Goal: Information Seeking & Learning: Learn about a topic

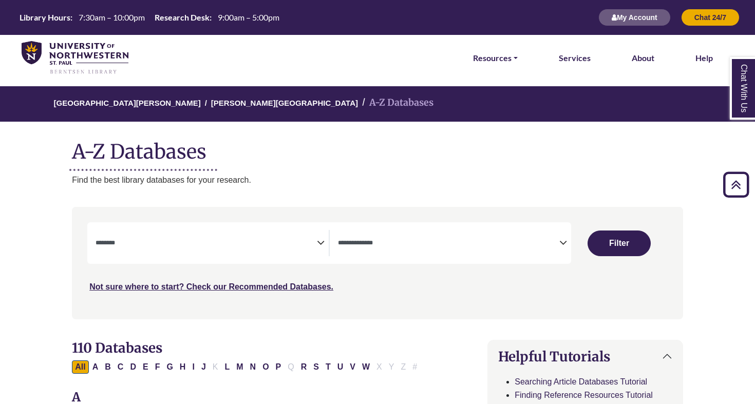
select select "Database Subject Filter"
select select "Database Types Filter"
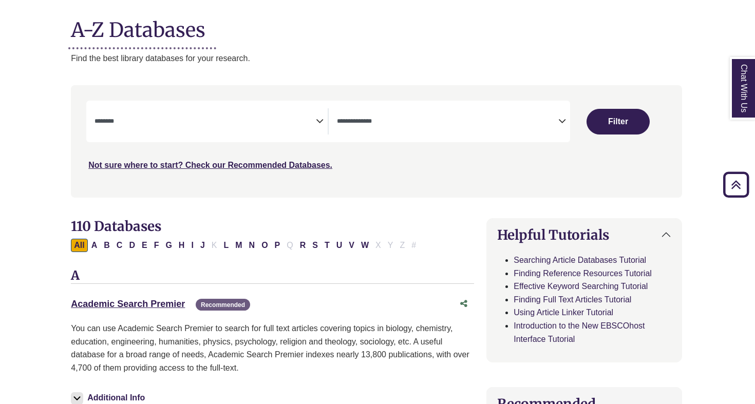
scroll to position [122, 1]
click at [250, 115] on span "Search filters" at bounding box center [205, 119] width 221 height 9
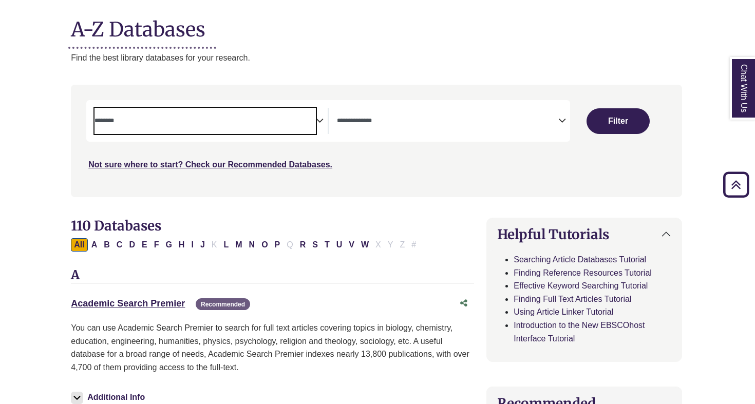
click at [289, 128] on span "Search filters" at bounding box center [205, 121] width 221 height 26
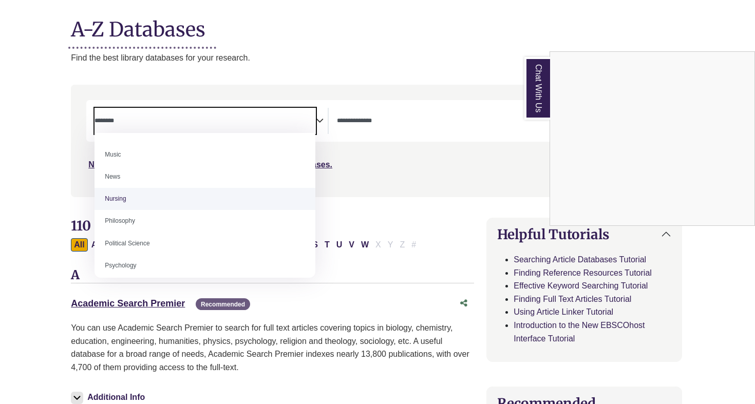
scroll to position [728, 0]
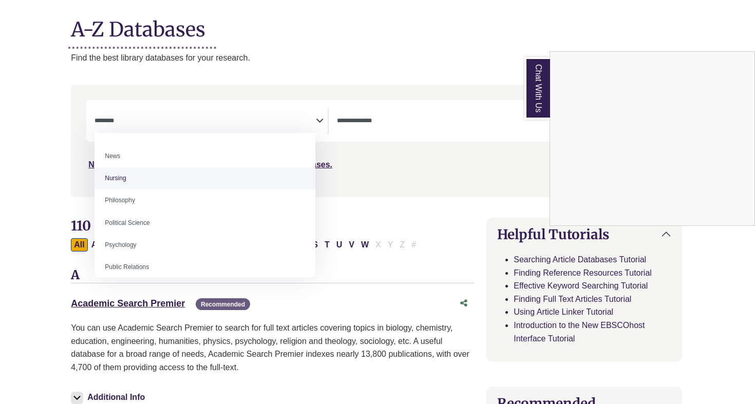
select select "*****"
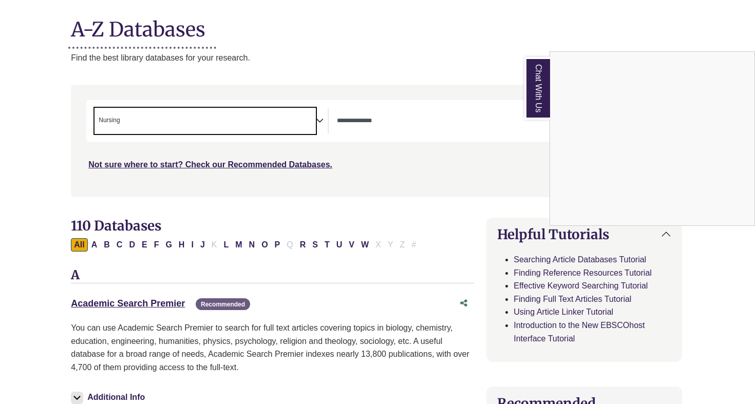
click at [546, 28] on div "Chat With Us" at bounding box center [377, 202] width 755 height 404
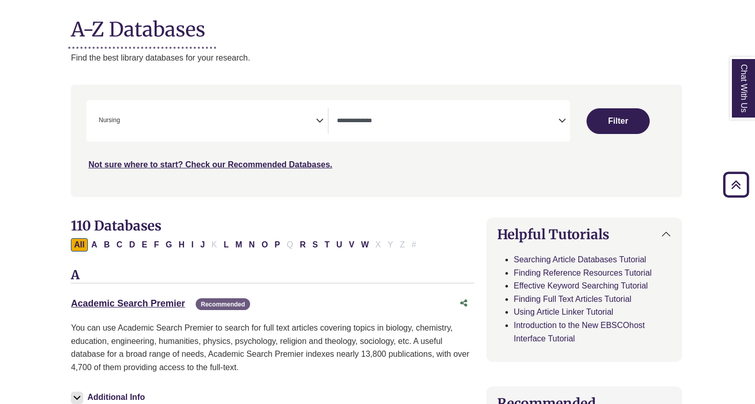
click at [420, 130] on span "Search filters" at bounding box center [447, 121] width 221 height 26
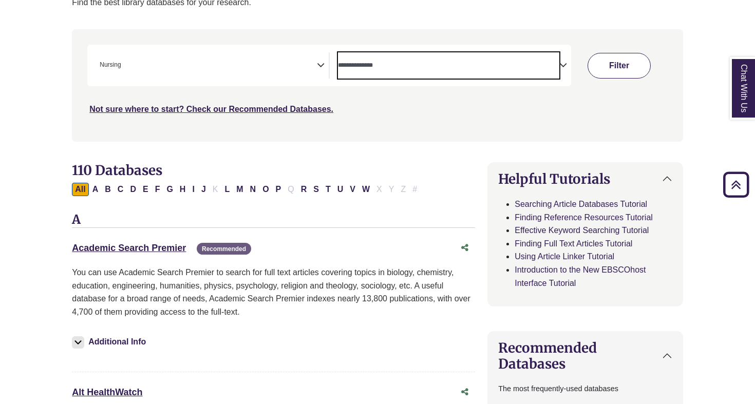
scroll to position [196, 0]
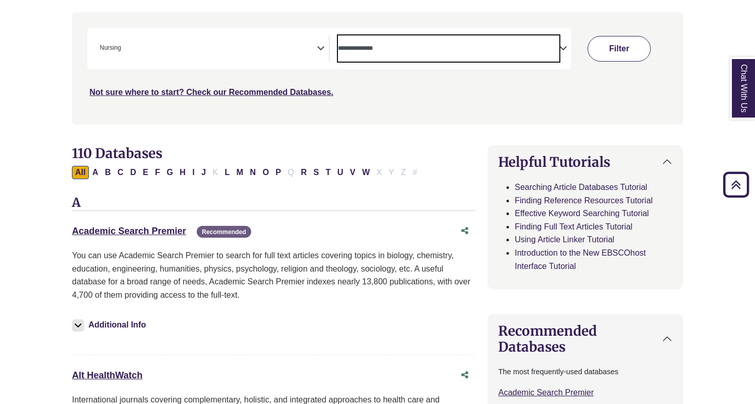
click at [626, 64] on div "Clear Filters Filter" at bounding box center [619, 49] width 97 height 42
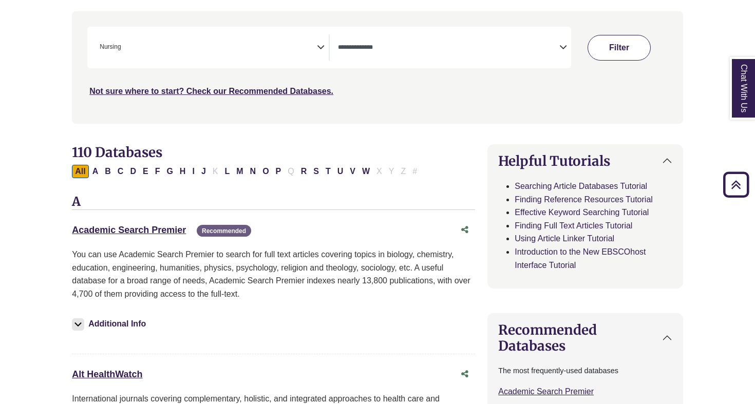
click at [625, 50] on button "Filter" at bounding box center [619, 48] width 63 height 26
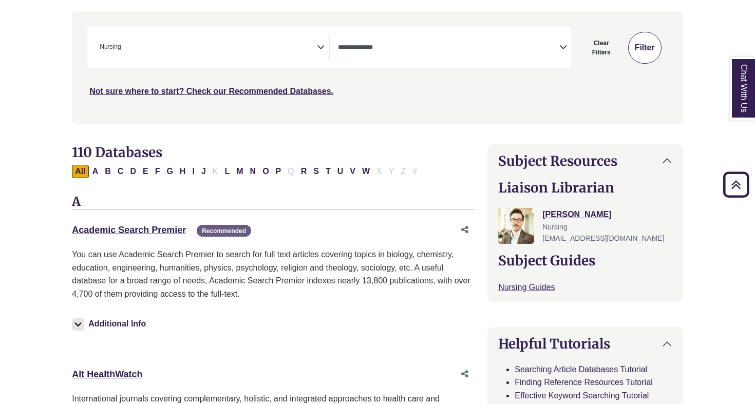
select select "Database Types Filter"
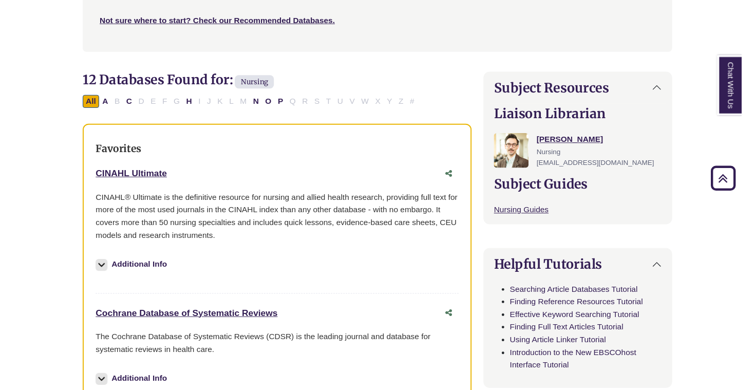
scroll to position [296, 0]
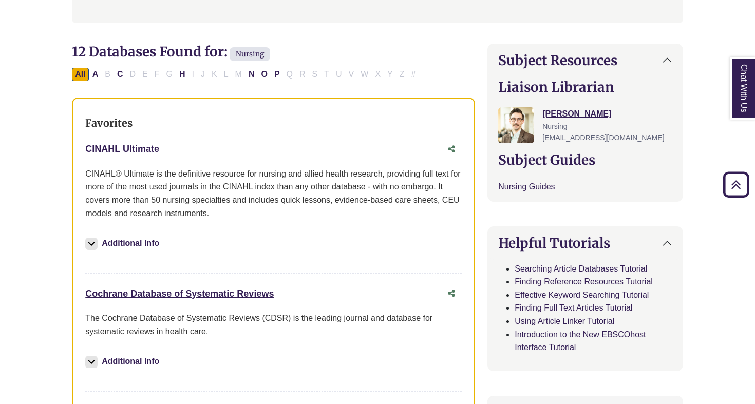
click at [128, 149] on link "CINAHL Ultimate This link opens in a new window" at bounding box center [122, 149] width 74 height 10
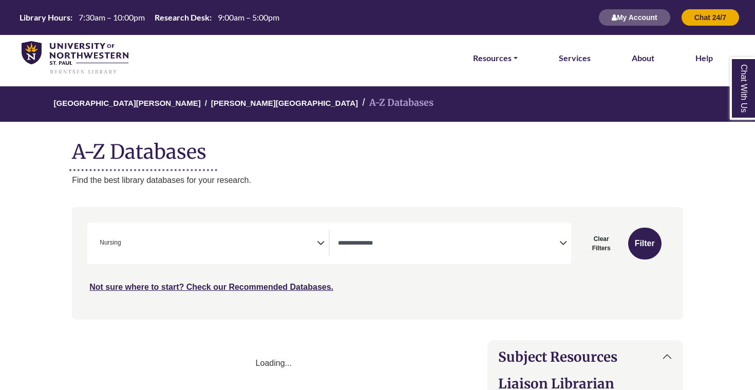
select select "Database Types Filter"
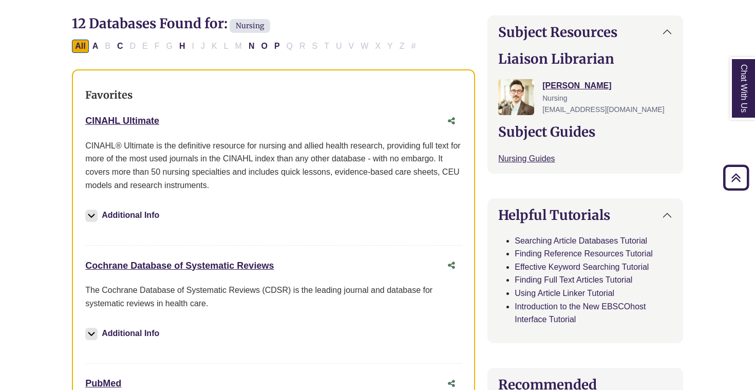
scroll to position [327, 0]
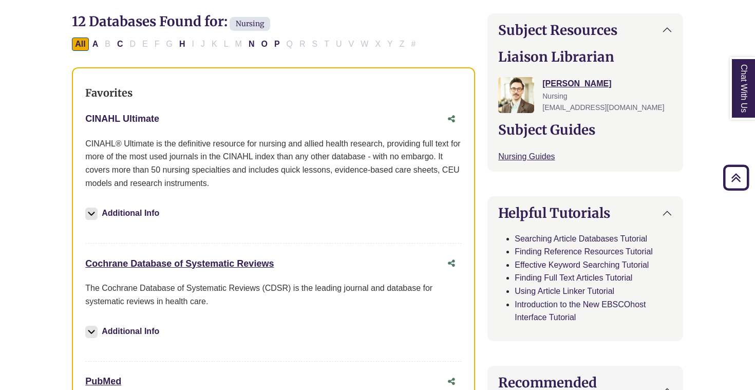
click at [143, 115] on link "CINAHL Ultimate This link opens in a new window" at bounding box center [122, 119] width 74 height 10
